Goal: Transaction & Acquisition: Purchase product/service

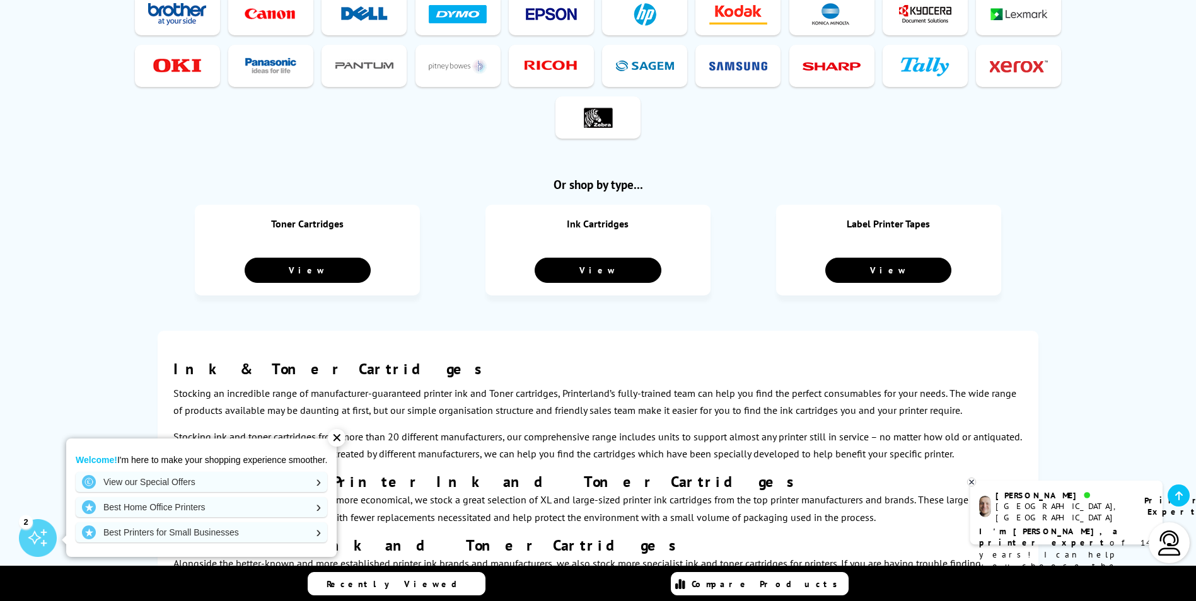
scroll to position [630, 0]
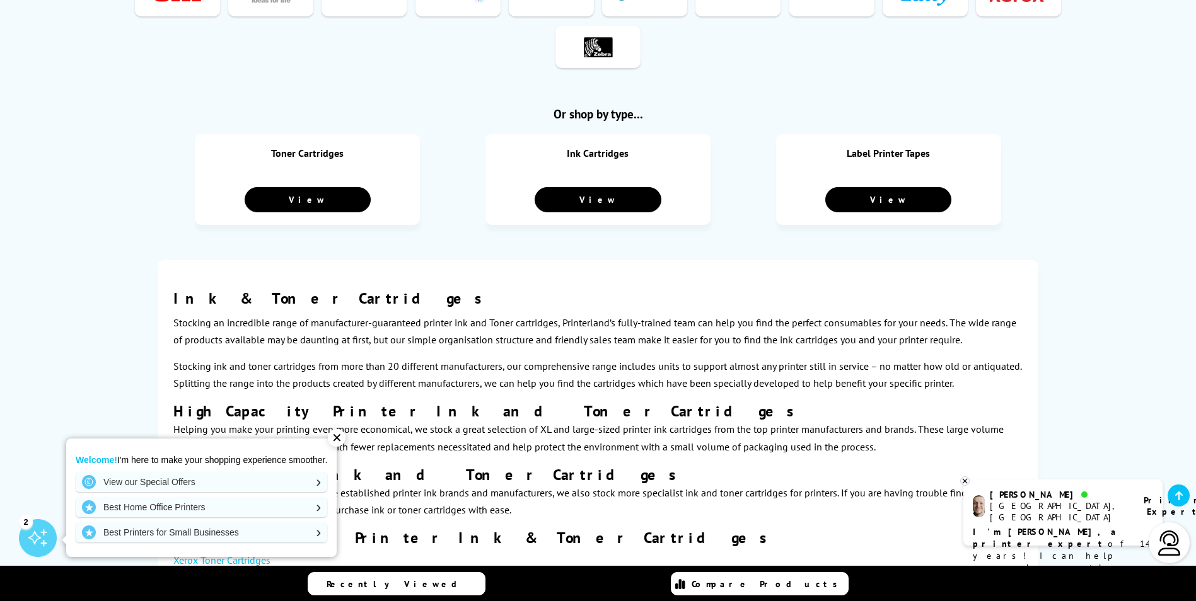
click at [668, 193] on div "View" at bounding box center [597, 199] width 187 height 25
click at [315, 187] on link "View" at bounding box center [308, 199] width 126 height 25
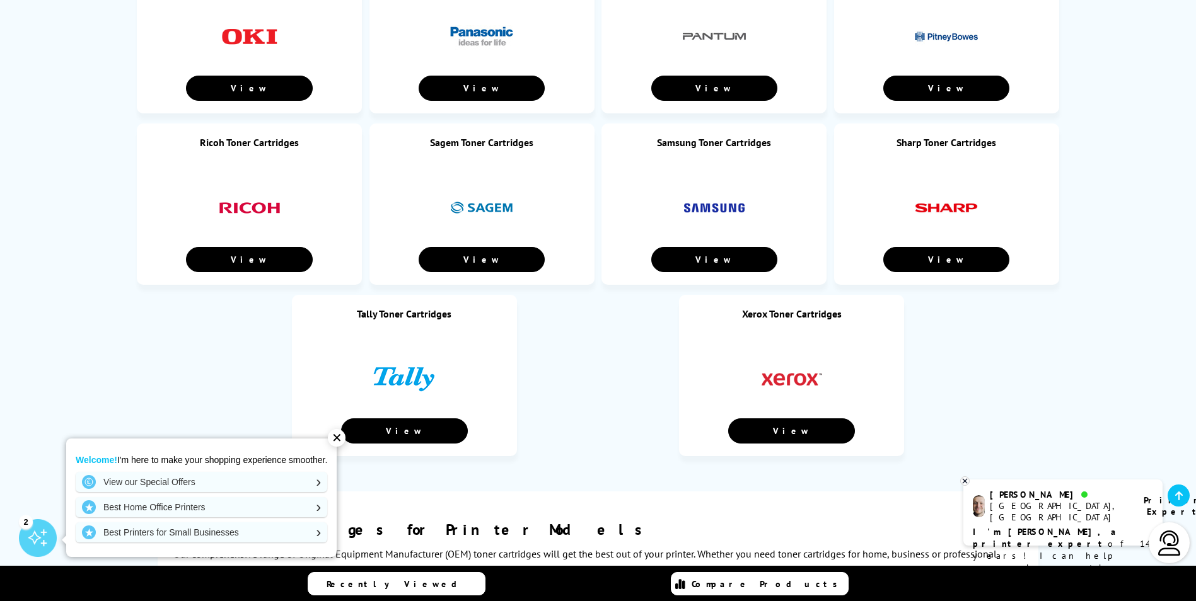
scroll to position [1198, 0]
